Goal: Transaction & Acquisition: Purchase product/service

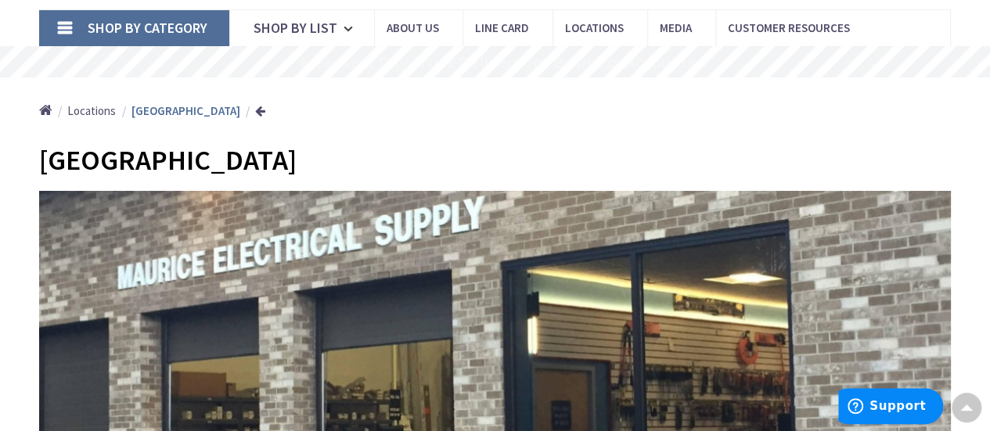
scroll to position [63, 0]
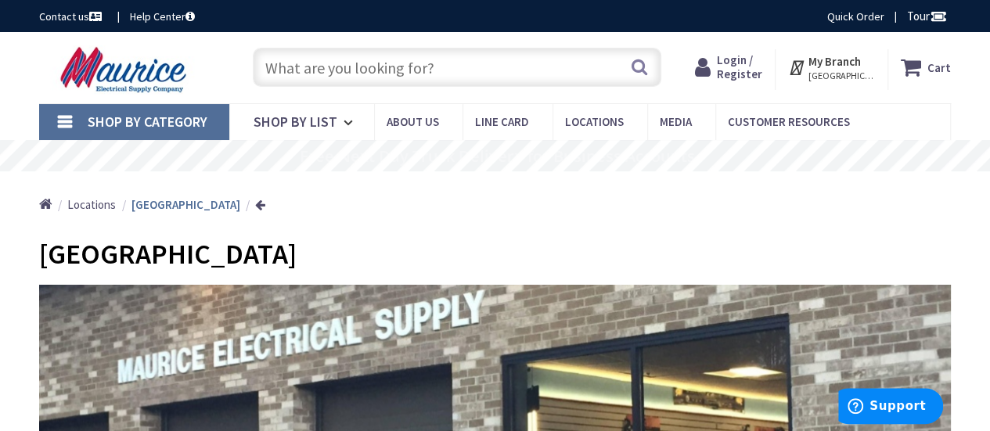
click at [742, 62] on span "Login / Register" at bounding box center [739, 66] width 45 height 29
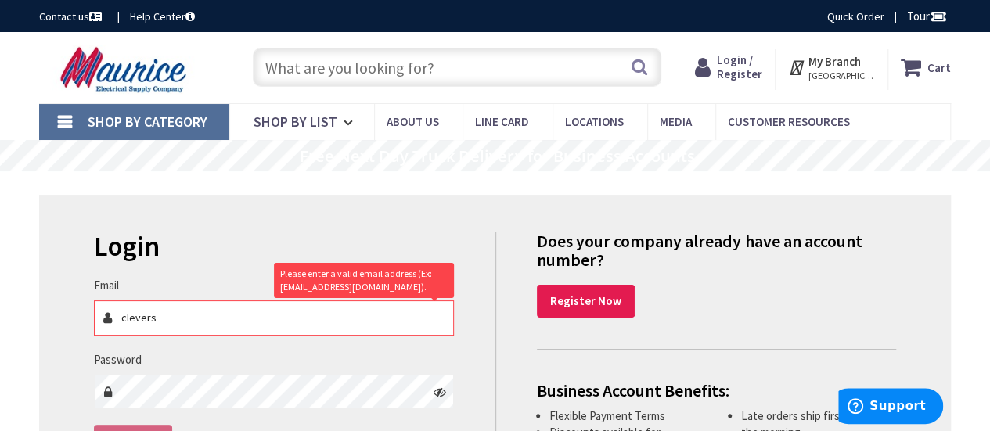
type input "clevers"
click at [593, 311] on link "Register Now" at bounding box center [586, 301] width 98 height 33
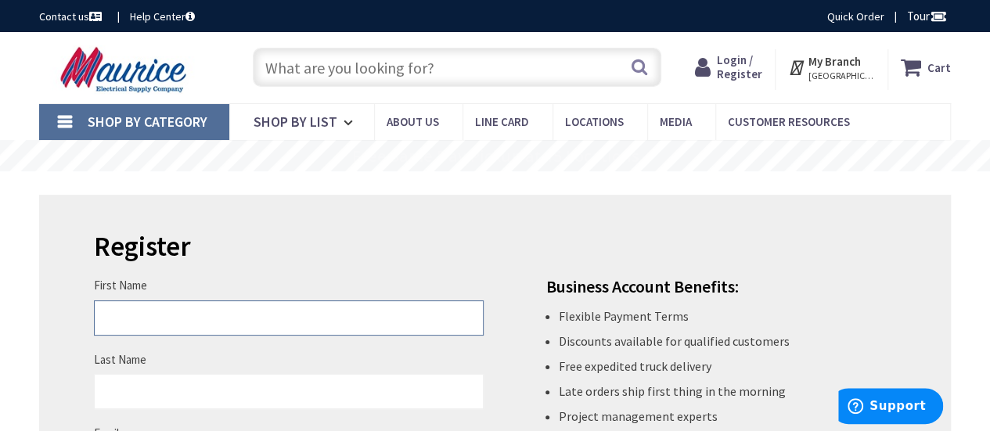
click at [297, 317] on input "First Name" at bounding box center [289, 318] width 390 height 35
type input "Cleverson"
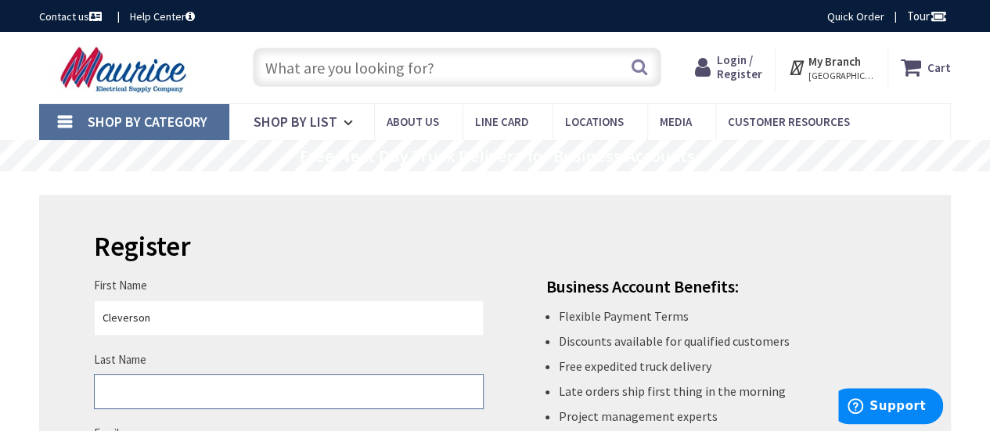
click at [263, 391] on input "Last Name" at bounding box center [289, 391] width 390 height 35
type input "Antonio"
click at [503, 380] on div "Business Account Benefits: Flexible Payment Terms Discounts available for quali…" at bounding box center [702, 382] width 413 height 210
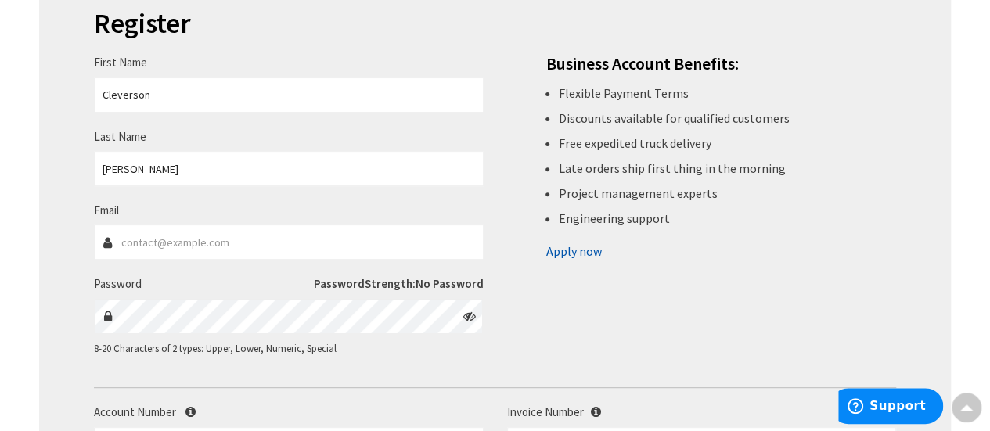
scroll to position [282, 0]
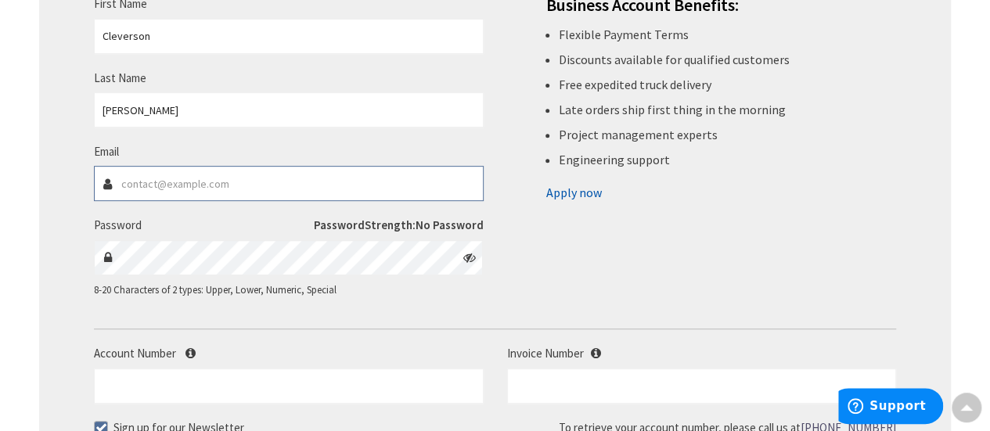
click at [188, 179] on input "Email" at bounding box center [289, 183] width 390 height 35
type input "cleverson.antonio@icloud.com"
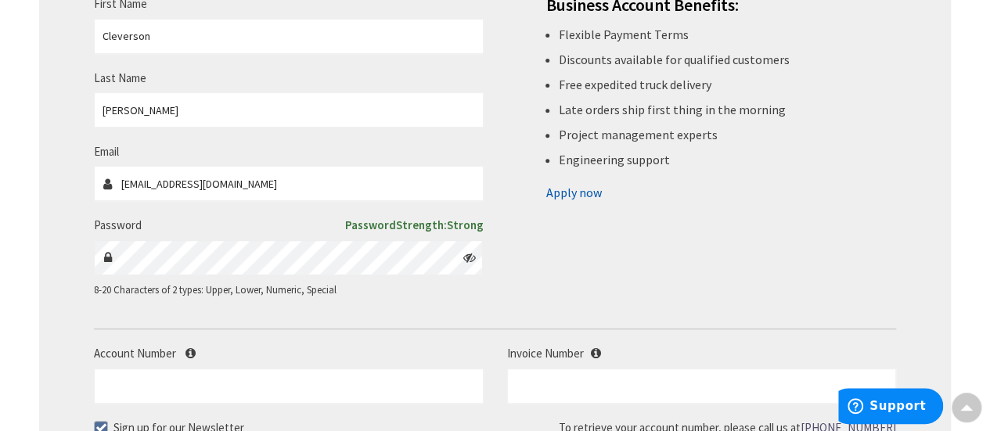
click at [472, 261] on icon at bounding box center [470, 257] width 13 height 13
click at [611, 295] on div "First Name Cleverson Last Name Antonio Email cleverson.antonio@icloud.com Passw…" at bounding box center [495, 132] width 826 height 364
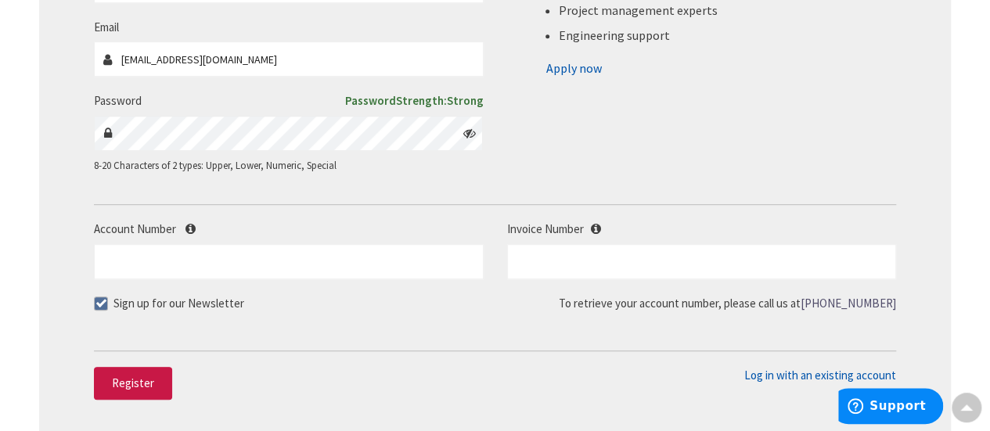
scroll to position [407, 0]
click at [129, 388] on span "Register" at bounding box center [133, 382] width 42 height 15
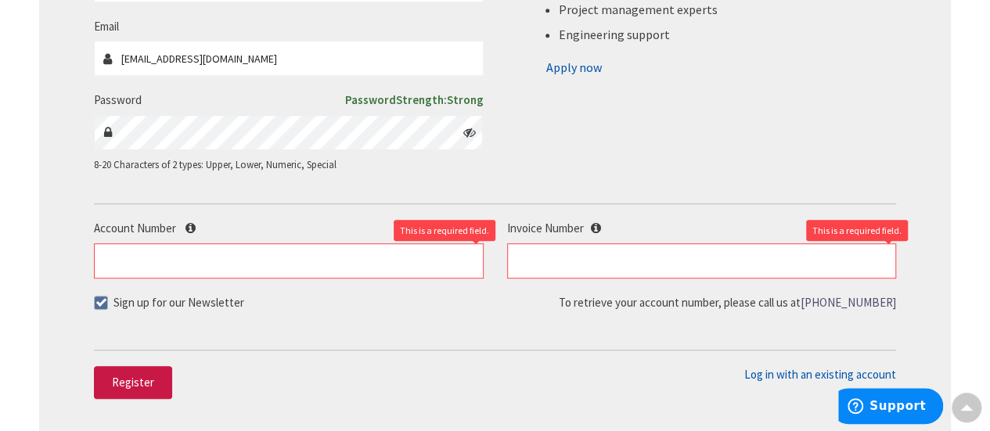
click at [105, 305] on span at bounding box center [101, 303] width 14 height 14
click at [105, 305] on input "Sign up for our Newsletter" at bounding box center [103, 303] width 10 height 10
checkbox input "false"
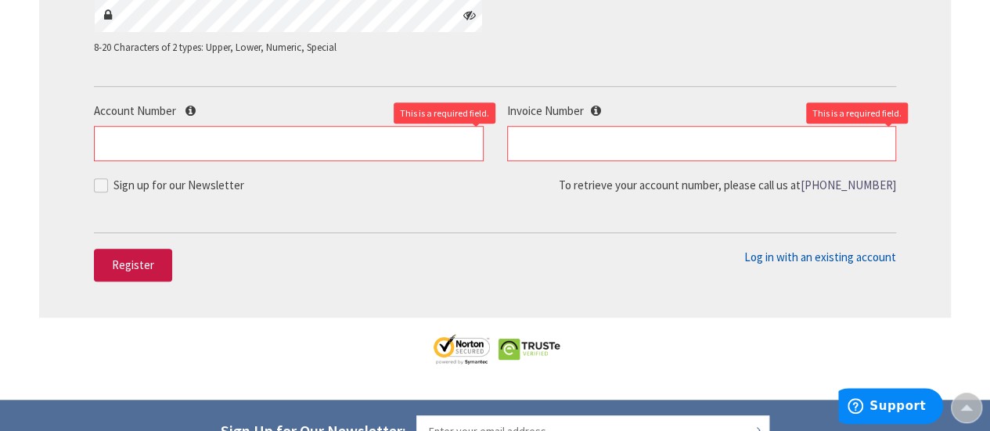
scroll to position [564, 0]
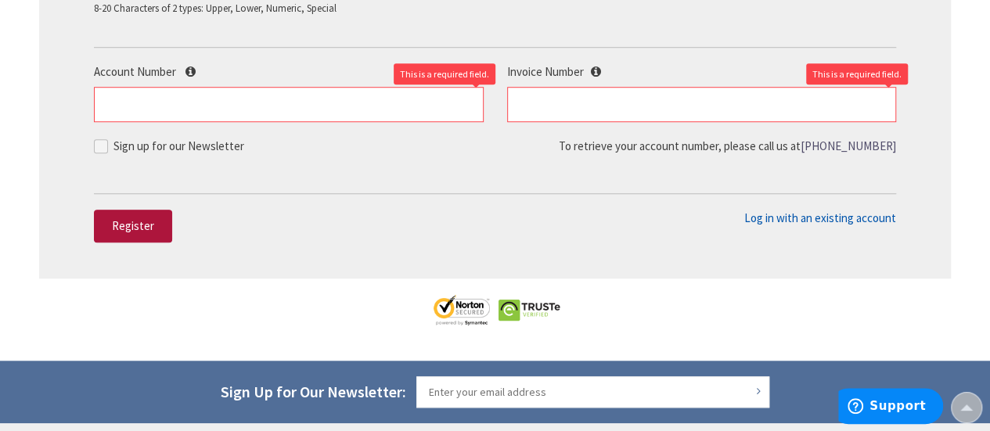
click at [144, 226] on span "Register" at bounding box center [133, 225] width 42 height 15
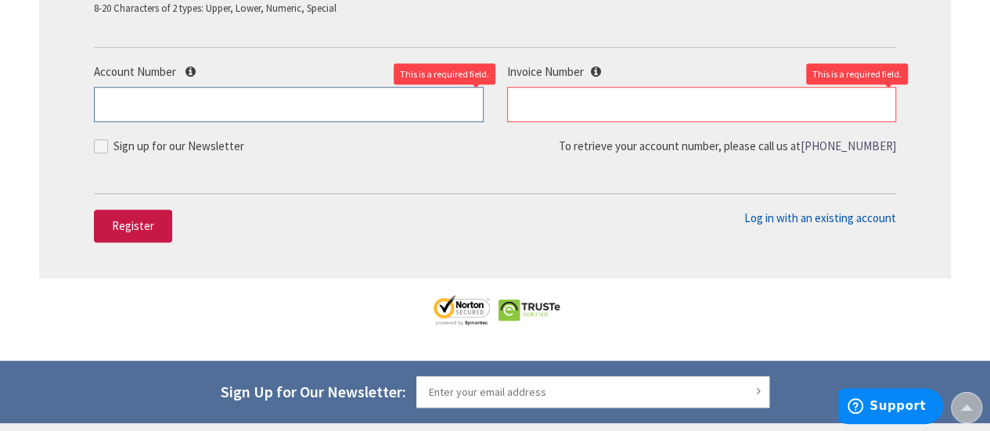
click at [157, 96] on input "Account Number" at bounding box center [289, 104] width 390 height 35
type input "1"
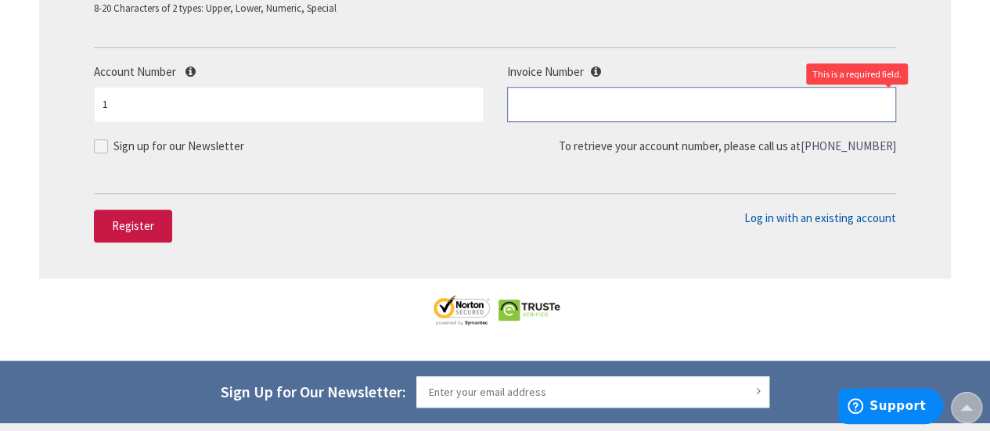
click at [539, 111] on input "text" at bounding box center [702, 104] width 390 height 35
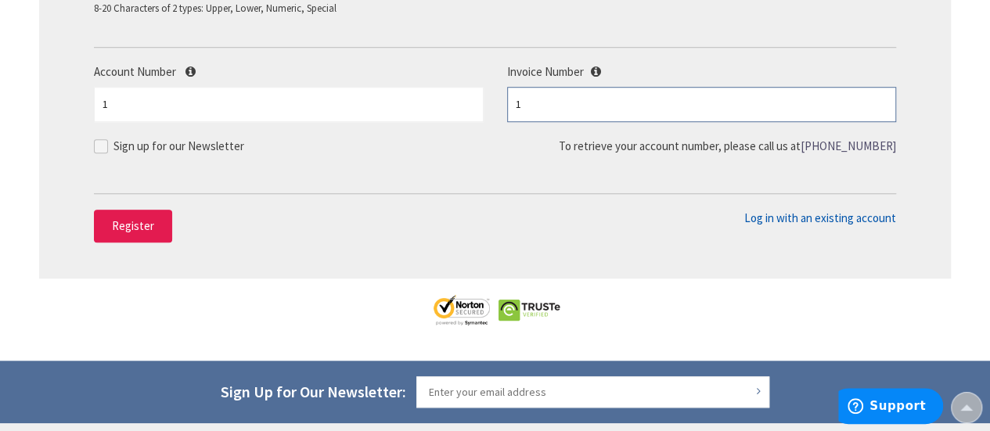
type input "1"
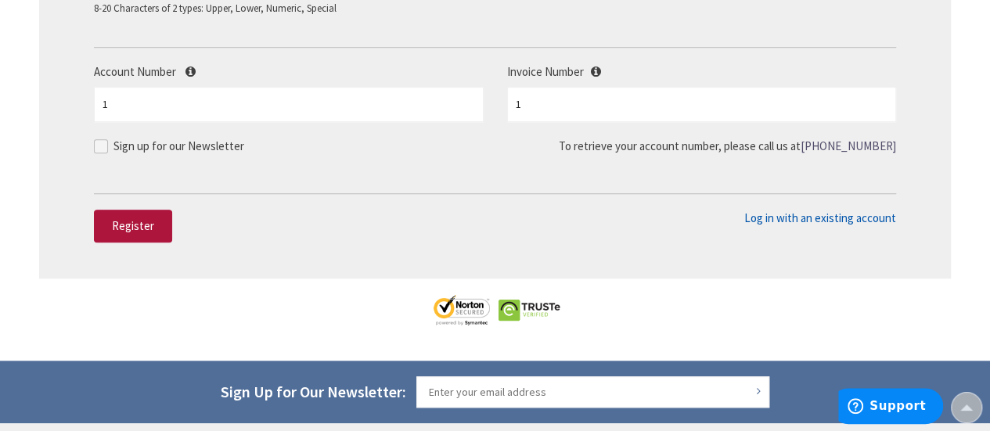
click at [157, 225] on button "Register" at bounding box center [133, 226] width 78 height 33
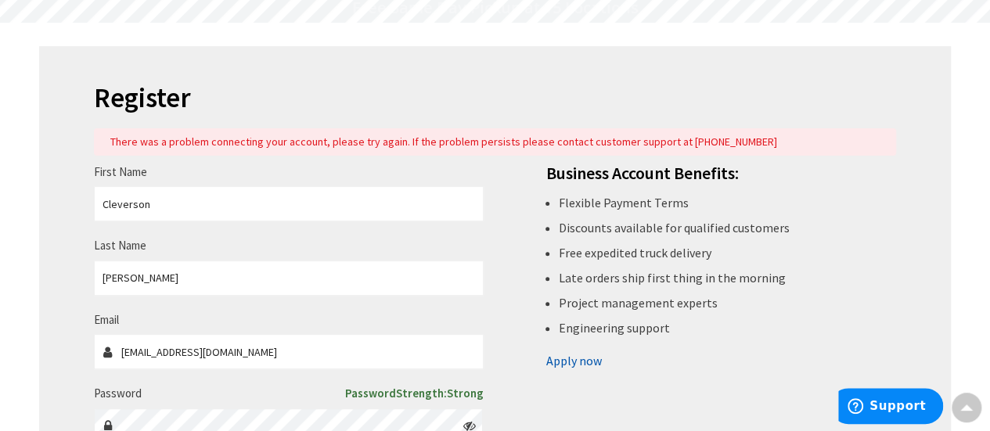
scroll to position [128, 0]
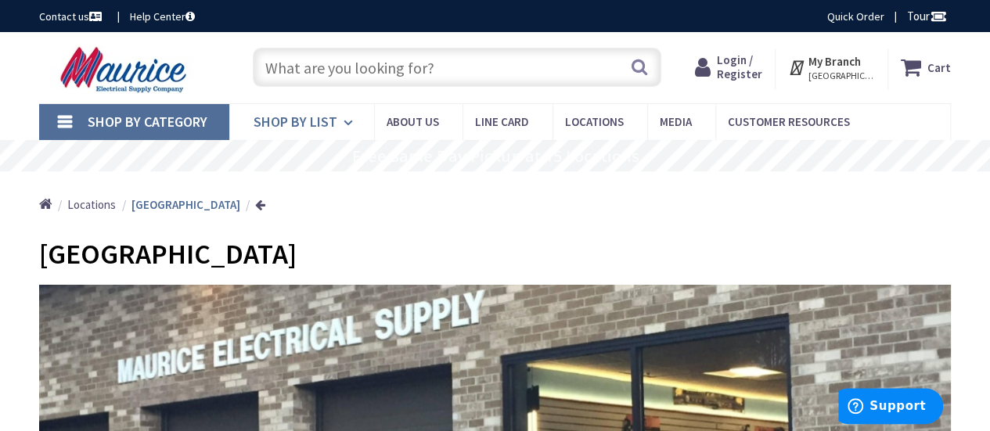
click at [341, 123] on link "Shop By List" at bounding box center [301, 122] width 145 height 36
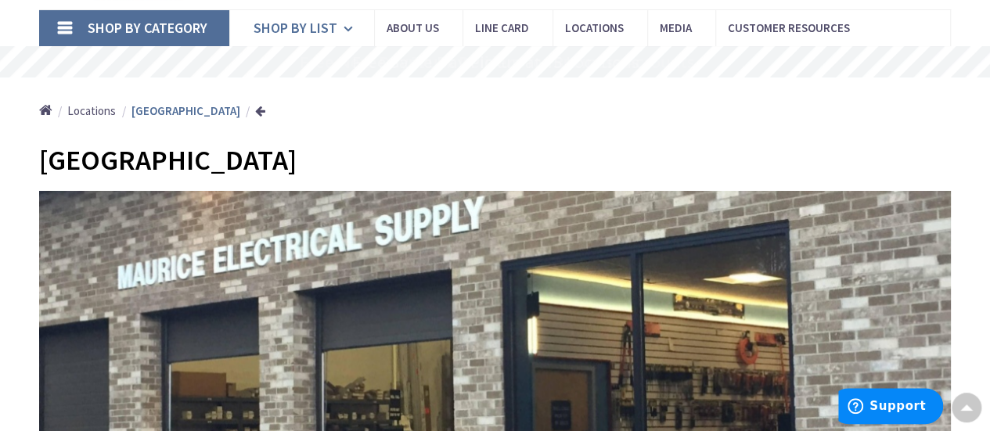
scroll to position [94, 0]
click at [338, 33] on link "Shop By List" at bounding box center [301, 28] width 145 height 36
click at [348, 35] on icon at bounding box center [351, 29] width 15 height 34
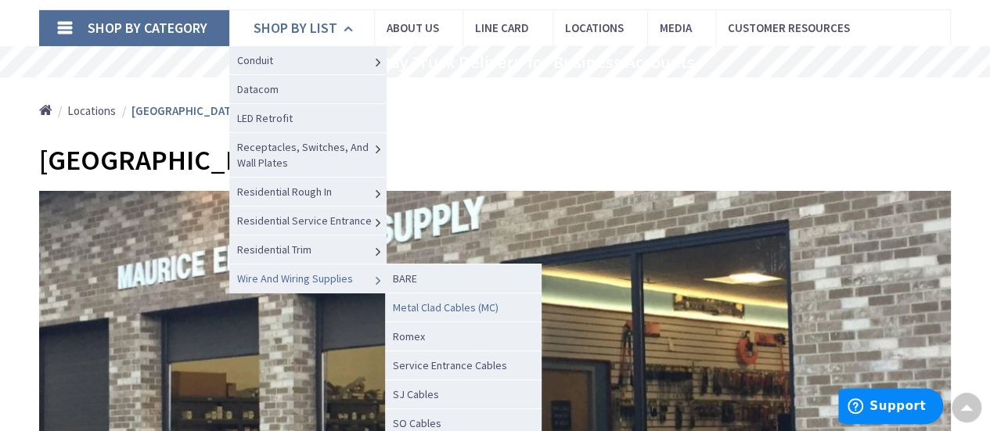
click at [449, 305] on span "Metal Clad Cables (MC)" at bounding box center [446, 308] width 106 height 14
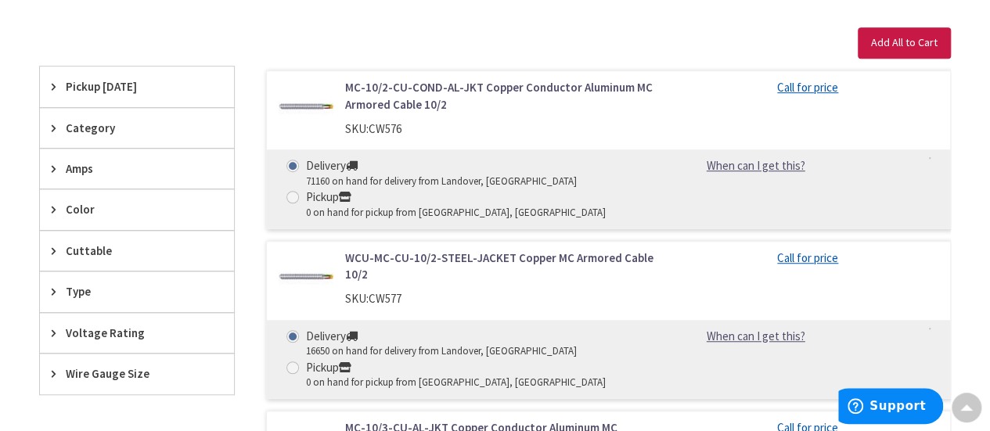
scroll to position [470, 0]
click at [53, 166] on icon at bounding box center [58, 167] width 12 height 12
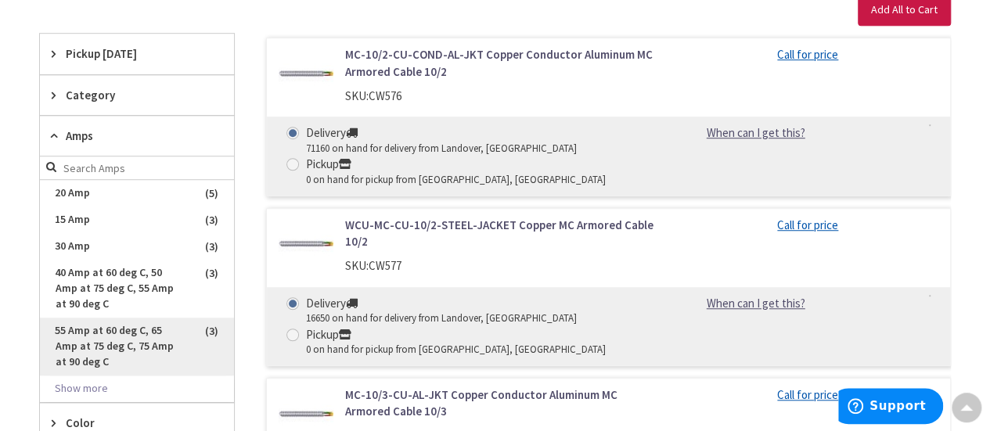
scroll to position [532, 0]
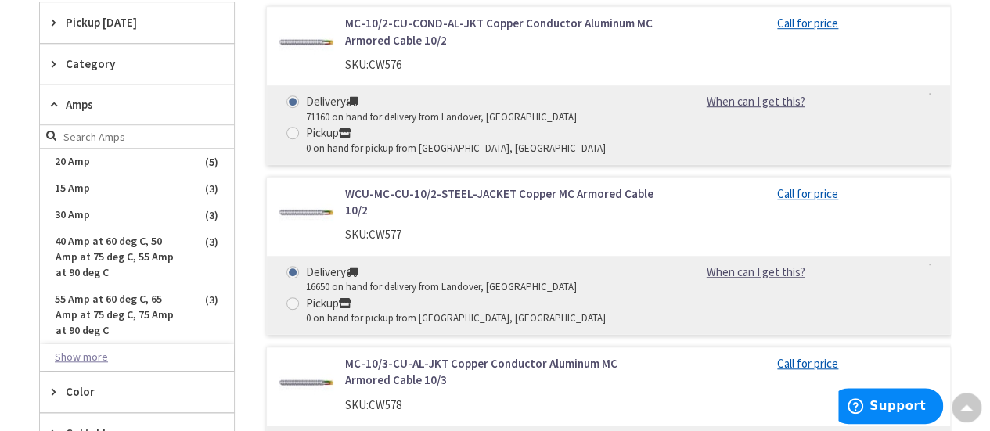
click at [78, 349] on button "Show more" at bounding box center [137, 358] width 194 height 27
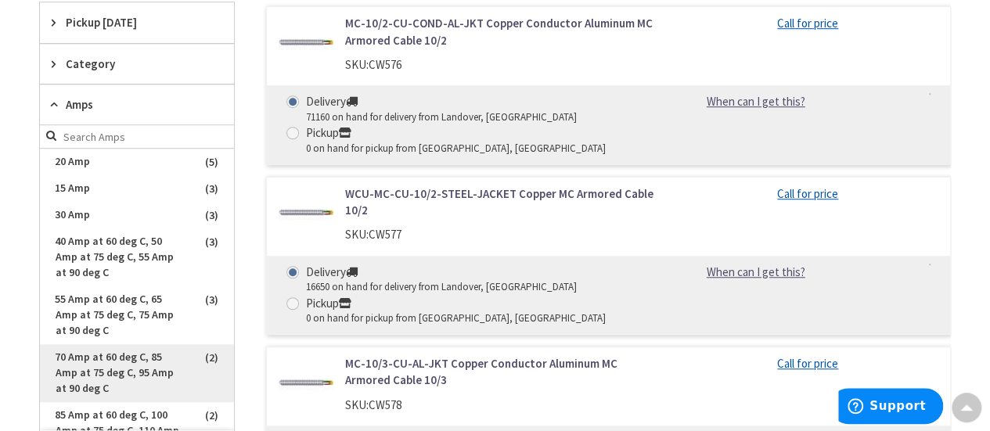
click at [146, 366] on span "70 Amp at 60 deg C, 85 Amp at 75 deg C, 95 Amp at 90 deg C" at bounding box center [137, 374] width 194 height 58
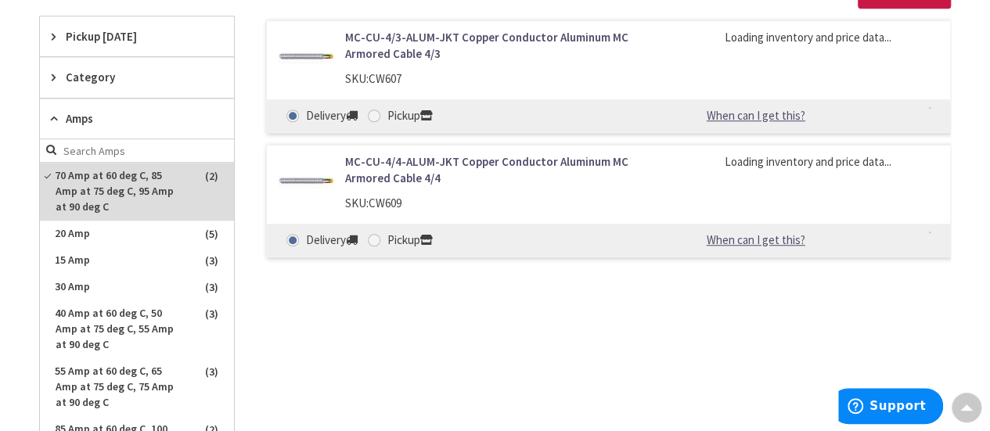
scroll to position [546, 0]
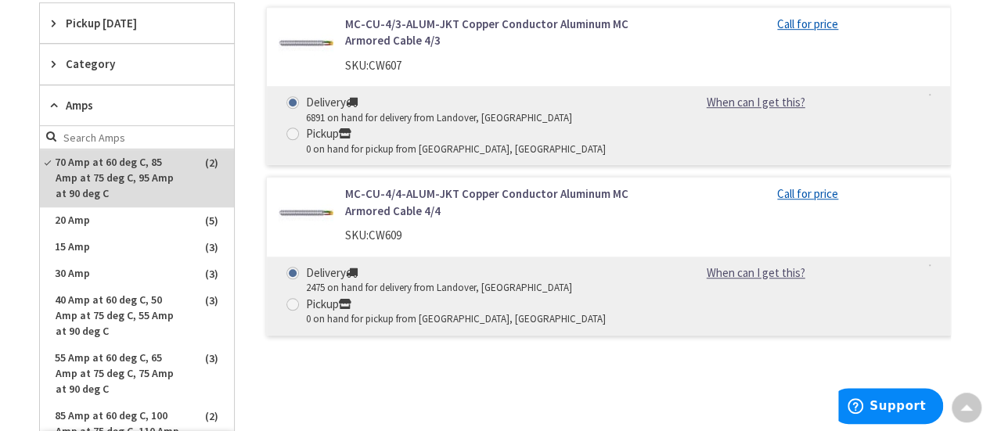
click at [74, 48] on div "Category" at bounding box center [137, 64] width 194 height 40
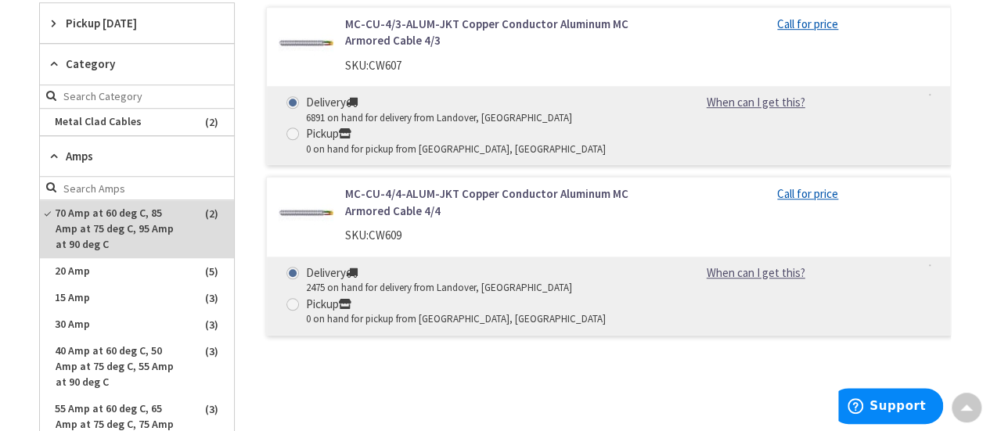
click at [100, 59] on span "Category" at bounding box center [130, 64] width 128 height 16
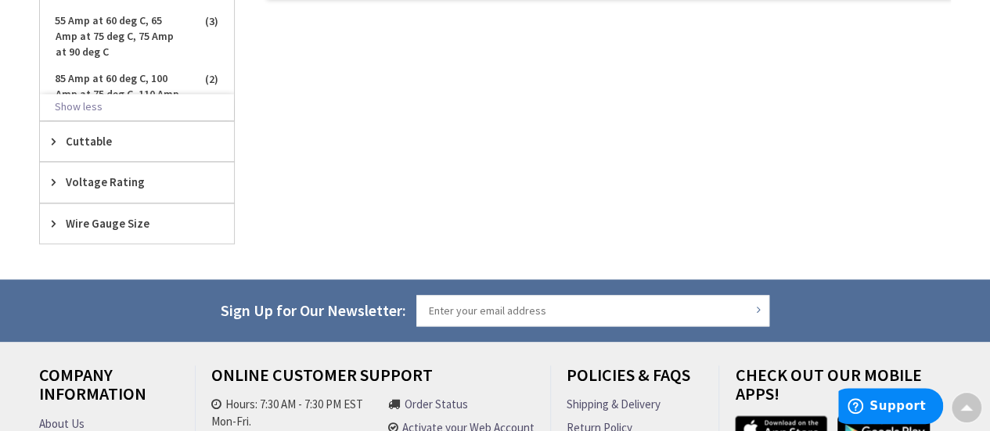
scroll to position [890, 0]
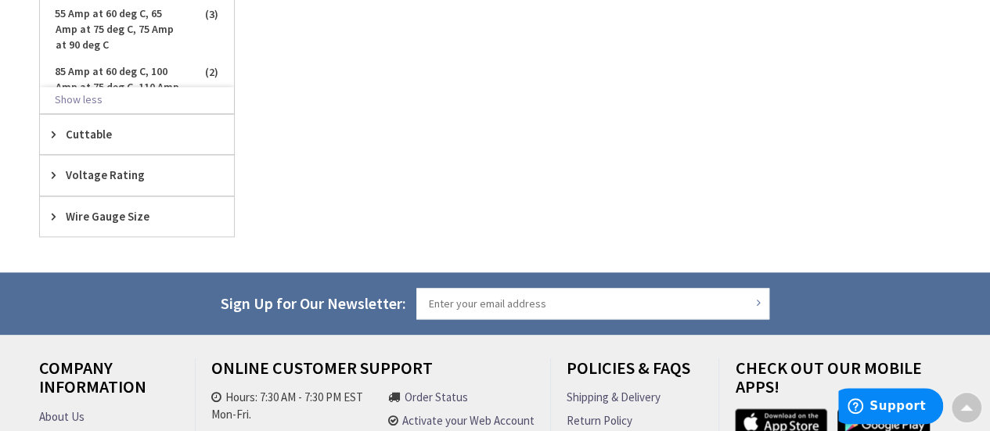
click at [89, 134] on span "Cuttable" at bounding box center [130, 134] width 128 height 16
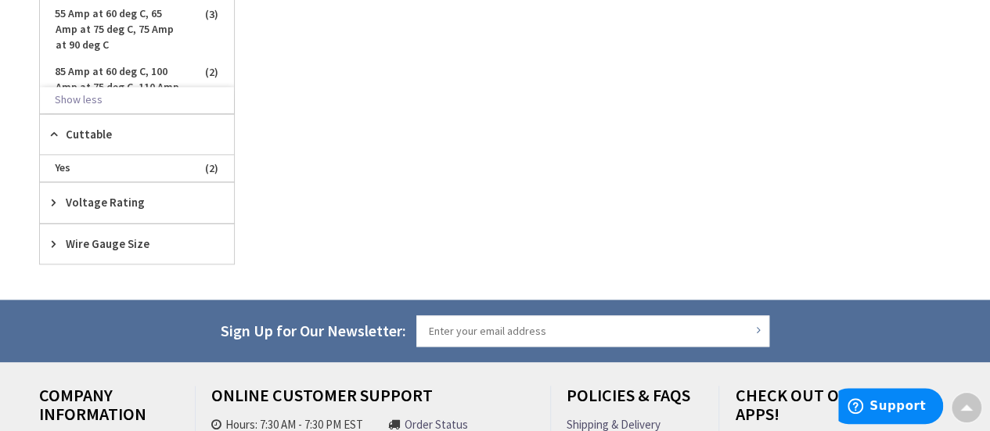
click at [89, 134] on span "Cuttable" at bounding box center [130, 134] width 128 height 16
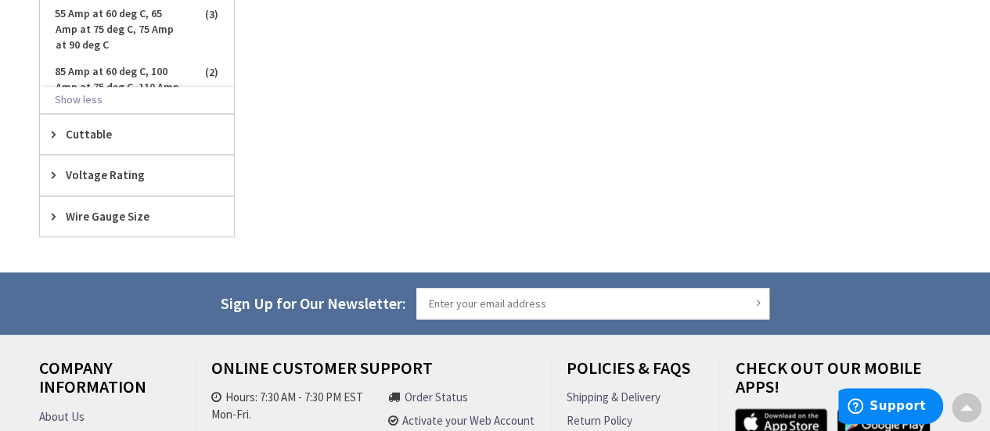
click at [85, 176] on span "Voltage Rating" at bounding box center [130, 175] width 128 height 16
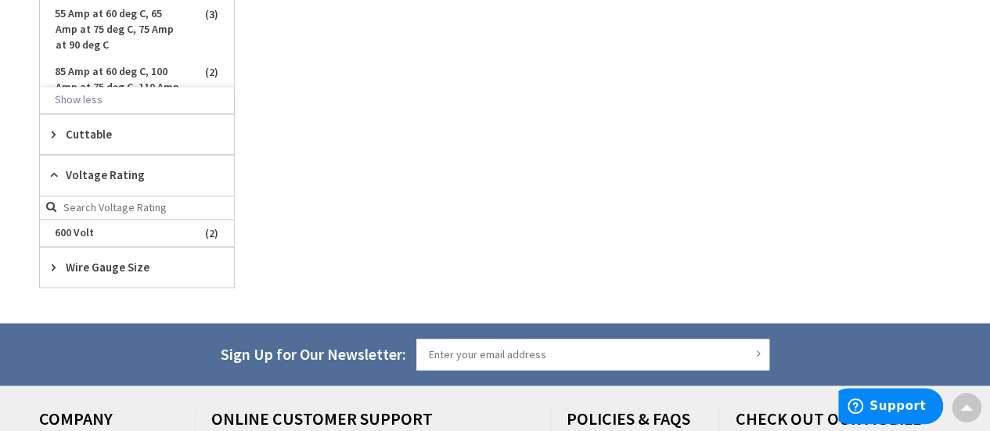
click at [85, 176] on span "Voltage Rating" at bounding box center [130, 175] width 128 height 16
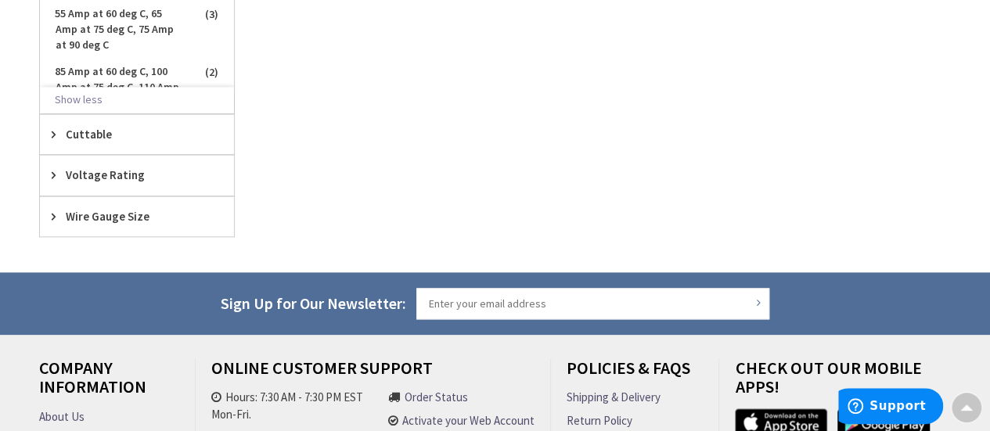
click at [75, 218] on span "Wire Gauge Size" at bounding box center [130, 216] width 128 height 16
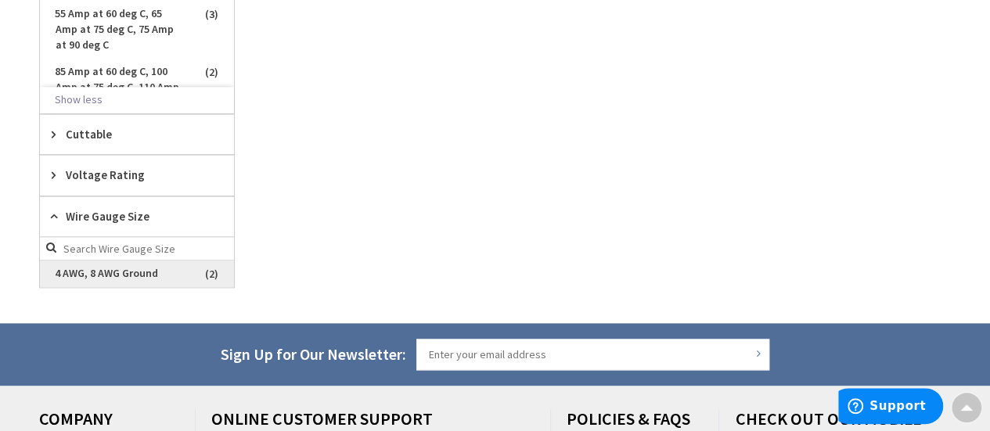
click at [175, 273] on span "4 AWG, 8 AWG Ground" at bounding box center [137, 274] width 194 height 27
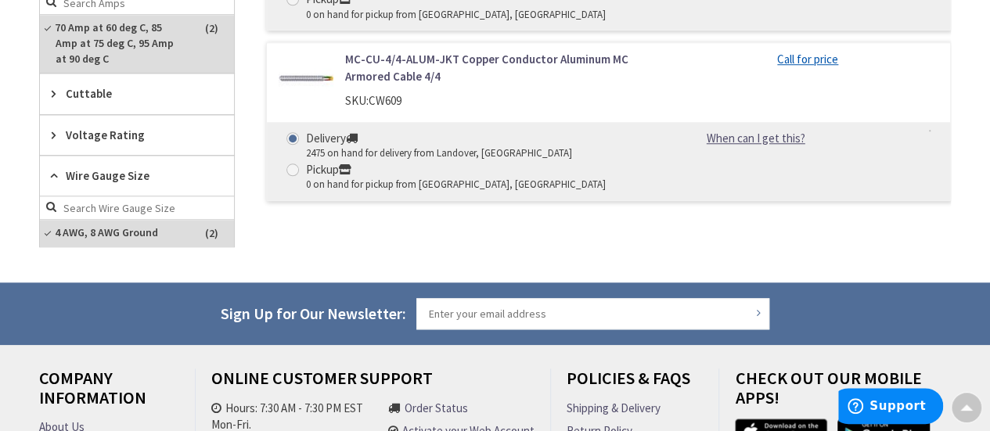
scroll to position [611, 0]
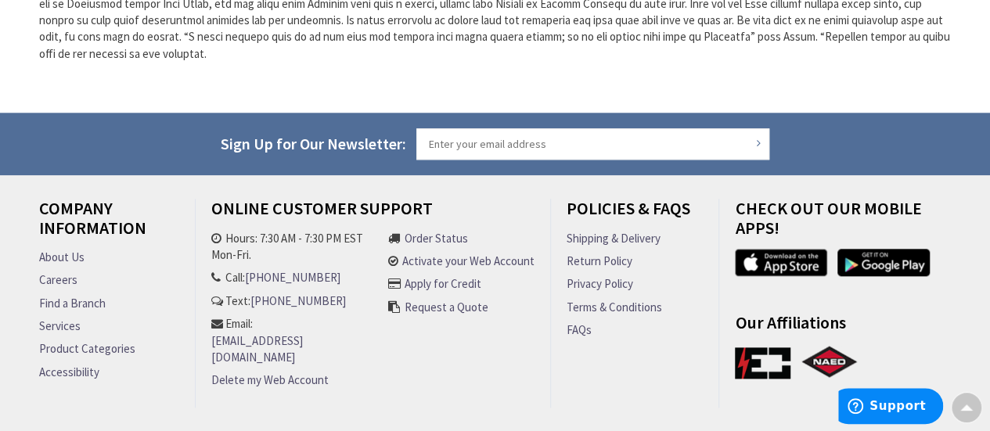
scroll to position [840, 0]
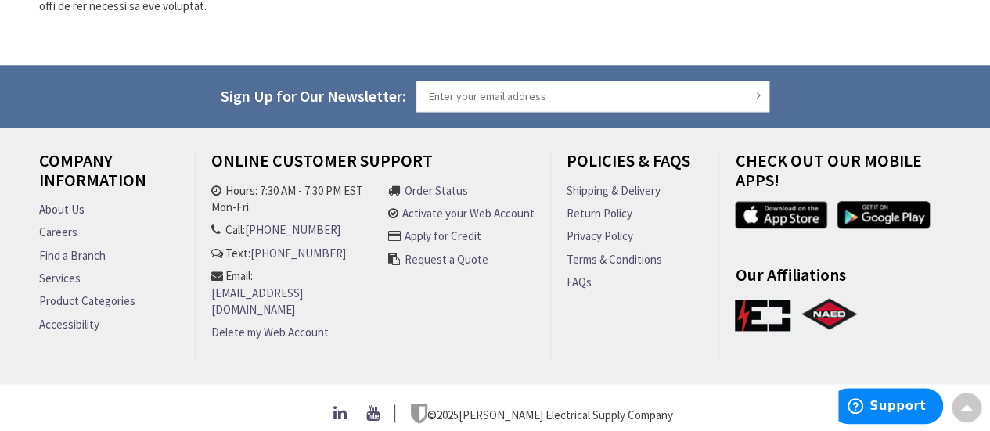
click at [301, 288] on link "[EMAIL_ADDRESS][DOMAIN_NAME]" at bounding box center [295, 302] width 169 height 34
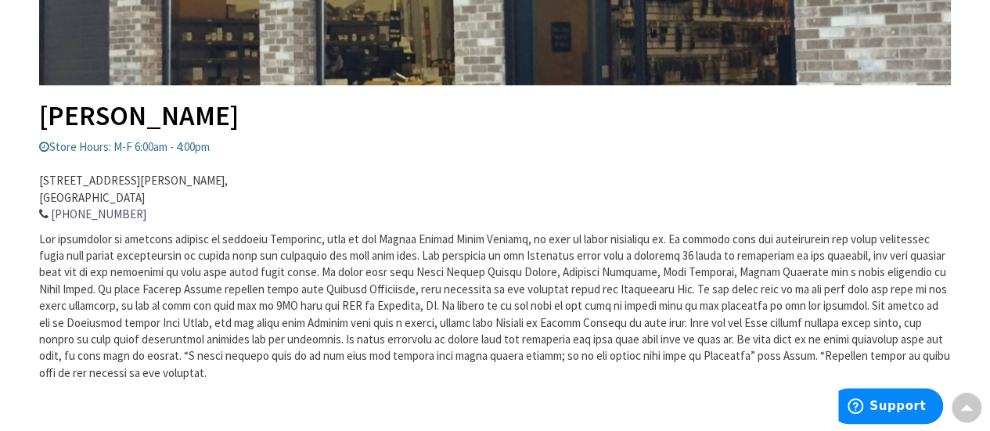
scroll to position [276, 0]
